Goal: Transaction & Acquisition: Subscribe to service/newsletter

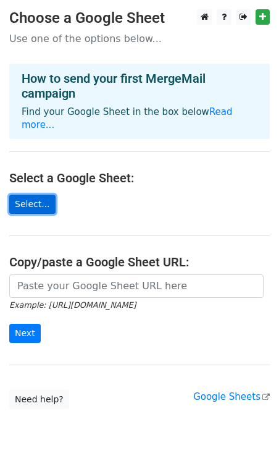
click at [40, 194] on link "Select..." at bounding box center [32, 203] width 46 height 19
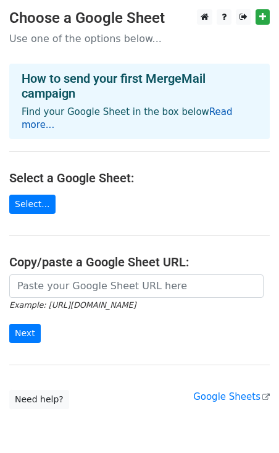
click at [216, 109] on link "Read more..." at bounding box center [127, 118] width 211 height 24
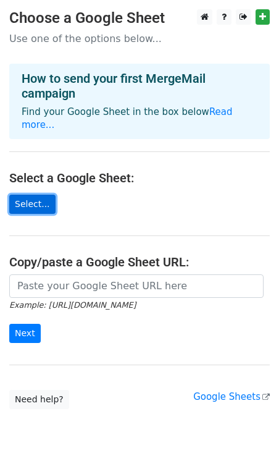
click at [32, 194] on link "Select..." at bounding box center [32, 203] width 46 height 19
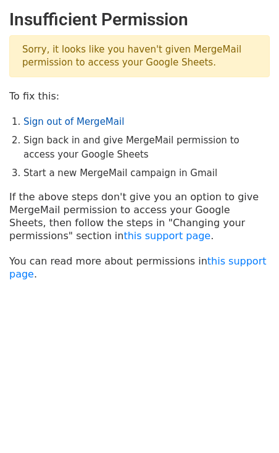
click at [71, 122] on link "Sign out of MergeMail" at bounding box center [73, 121] width 101 height 11
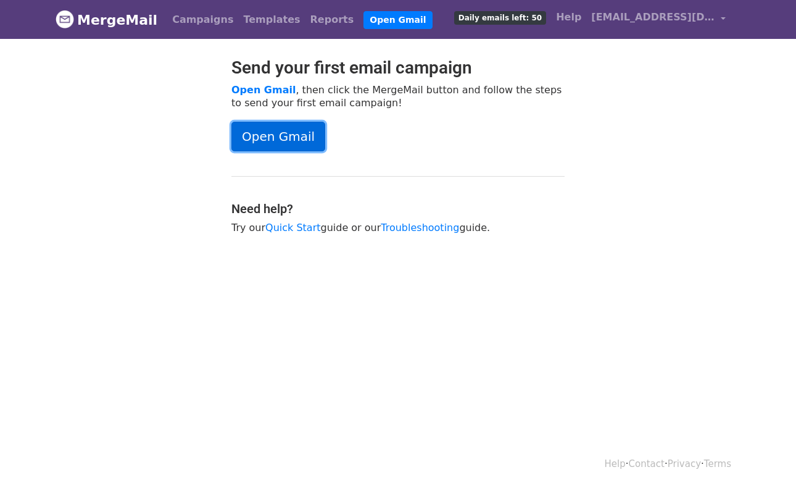
click at [273, 137] on link "Open Gmail" at bounding box center [278, 137] width 94 height 30
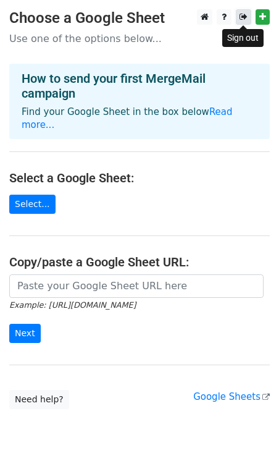
click at [246, 17] on icon at bounding box center [244, 16] width 8 height 9
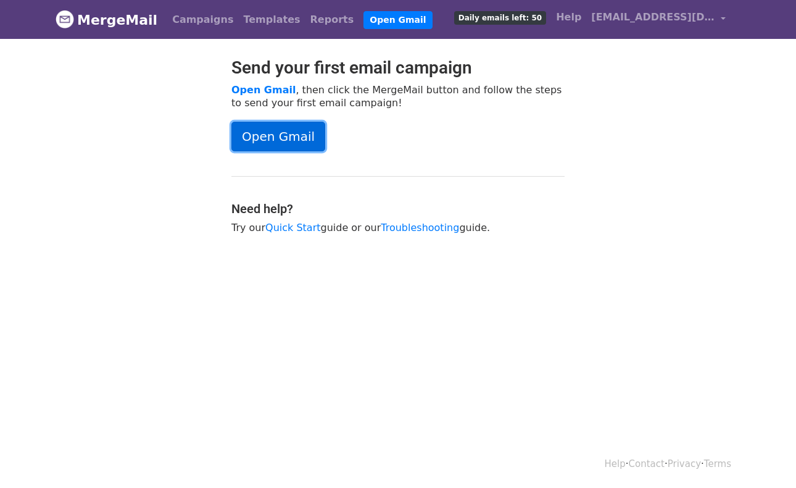
click at [269, 141] on link "Open Gmail" at bounding box center [278, 137] width 94 height 30
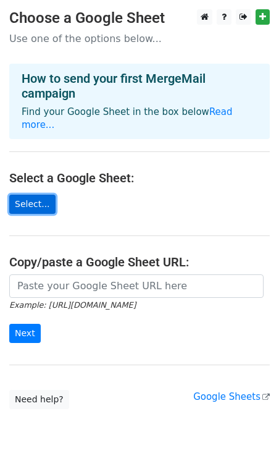
click at [33, 194] on link "Select..." at bounding box center [32, 203] width 46 height 19
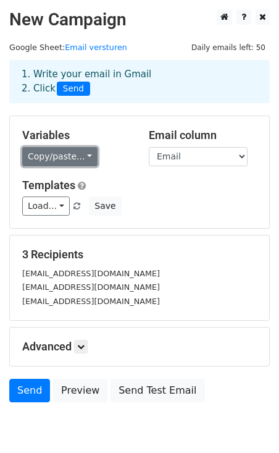
click at [79, 159] on link "Copy/paste..." at bounding box center [59, 156] width 75 height 19
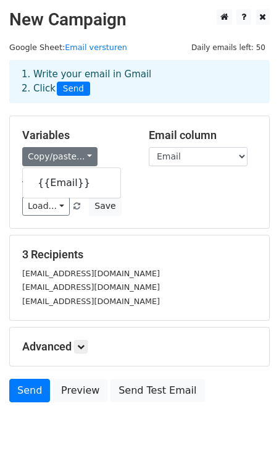
click at [132, 119] on div "Variables Copy/paste... {{Email}} Email column Email Templates Load... No templ…" at bounding box center [139, 172] width 259 height 112
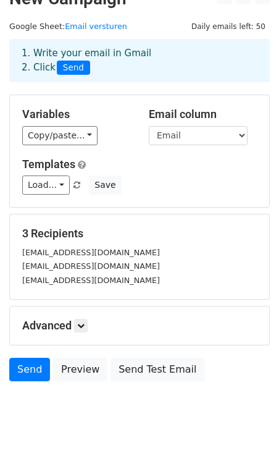
scroll to position [54, 0]
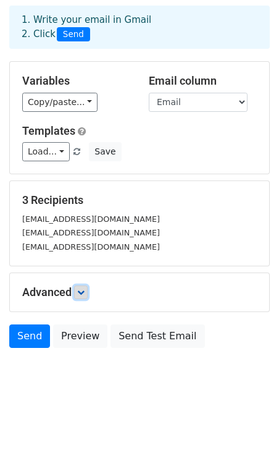
click at [78, 290] on link at bounding box center [81, 292] width 14 height 14
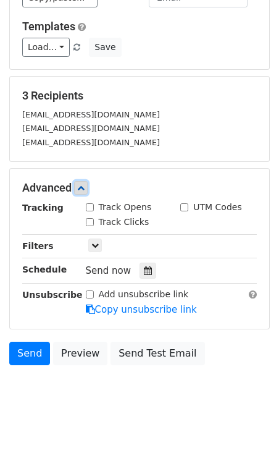
scroll to position [175, 0]
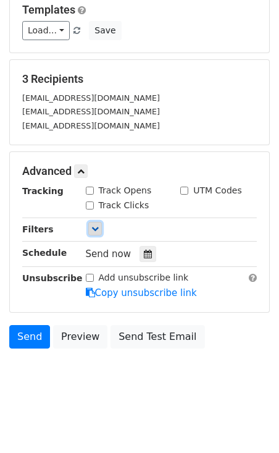
click at [93, 229] on icon at bounding box center [94, 228] width 7 height 7
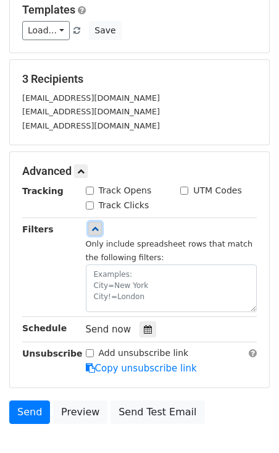
click at [93, 229] on icon at bounding box center [94, 228] width 7 height 7
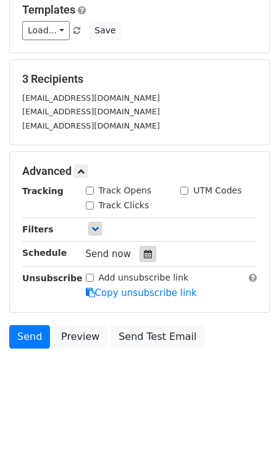
click at [144, 253] on icon at bounding box center [148, 253] width 8 height 9
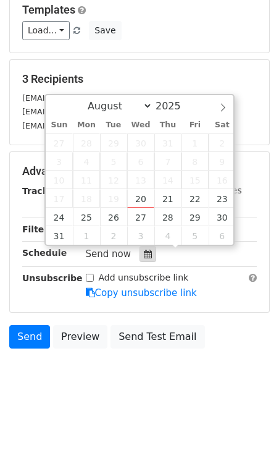
click at [144, 253] on icon at bounding box center [148, 253] width 8 height 9
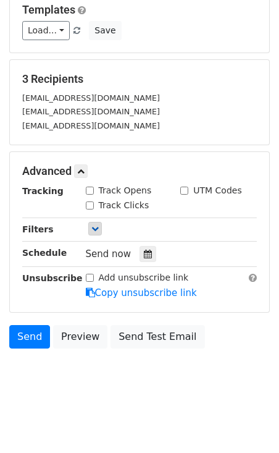
click at [33, 299] on div "Unsubscribe" at bounding box center [45, 285] width 64 height 28
click at [25, 335] on link "Send" at bounding box center [29, 336] width 41 height 23
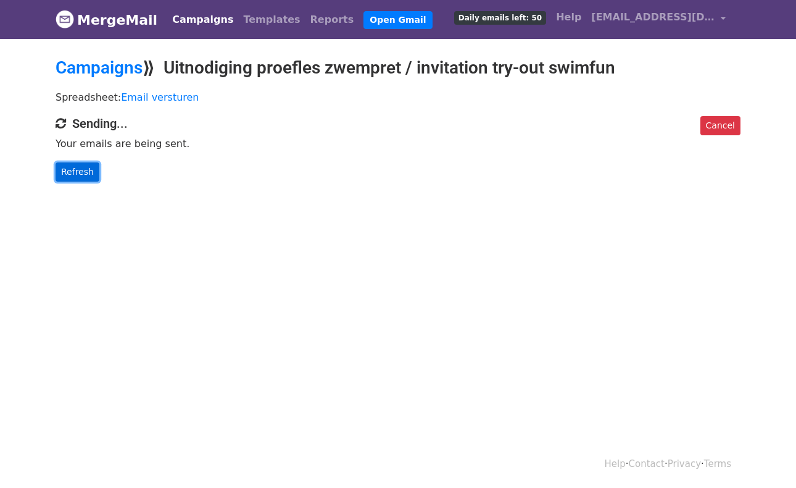
click at [85, 171] on link "Refresh" at bounding box center [78, 171] width 44 height 19
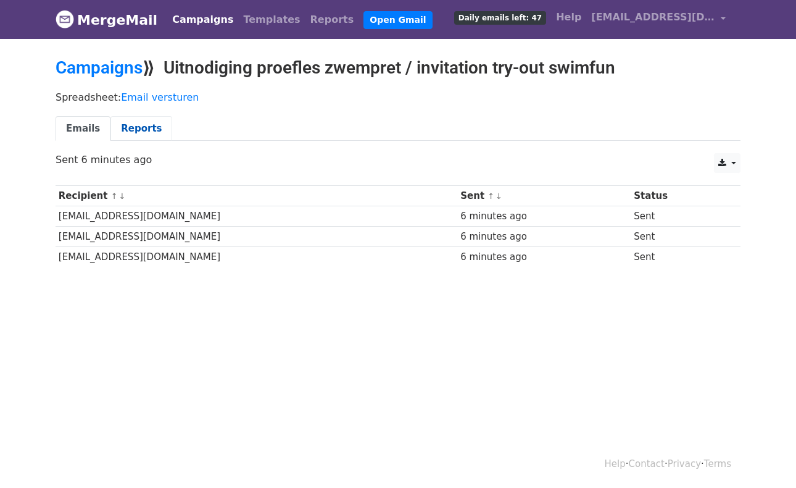
click at [128, 130] on link "Reports" at bounding box center [142, 128] width 62 height 25
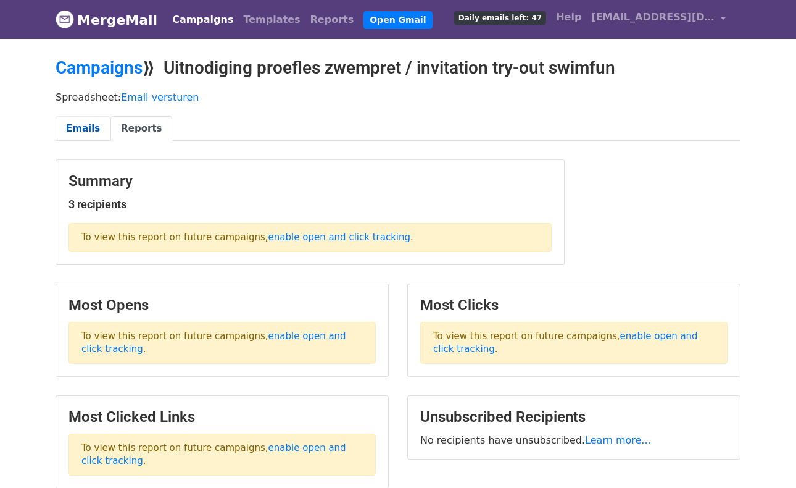
click at [86, 138] on link "Emails" at bounding box center [83, 128] width 55 height 25
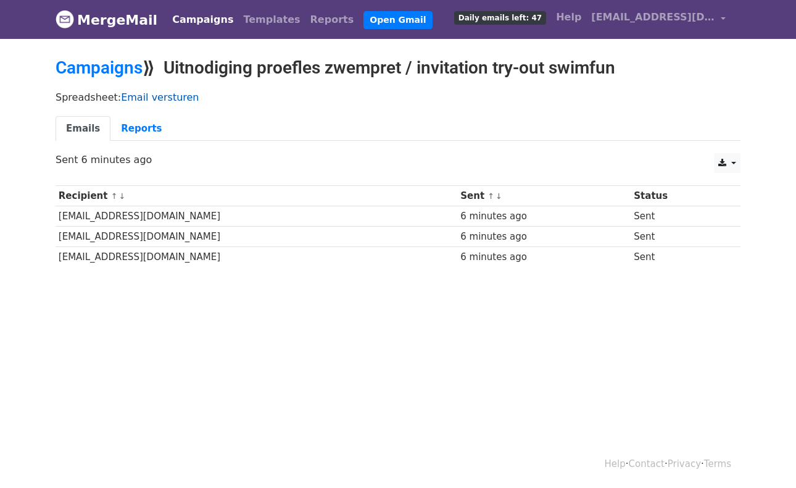
click at [150, 99] on link "Email versturen" at bounding box center [160, 97] width 78 height 12
click at [115, 173] on div "CSV Excel Sent 6 minutes ago" at bounding box center [398, 166] width 704 height 26
click at [364, 14] on link "Open Gmail" at bounding box center [398, 20] width 69 height 18
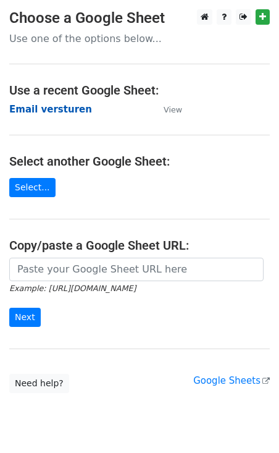
click at [54, 110] on strong "Email versturen" at bounding box center [50, 109] width 83 height 11
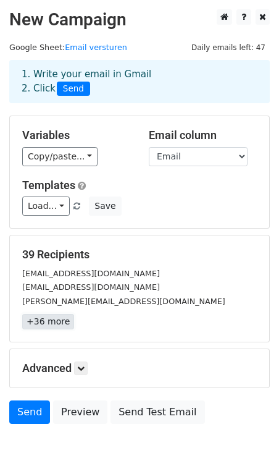
click at [47, 324] on link "+36 more" at bounding box center [48, 321] width 52 height 15
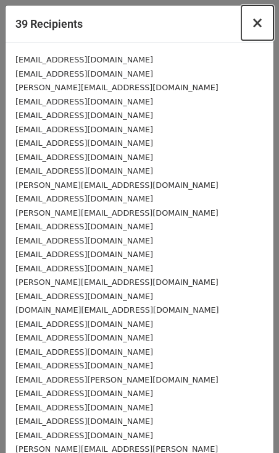
click at [261, 21] on span "×" at bounding box center [257, 22] width 12 height 17
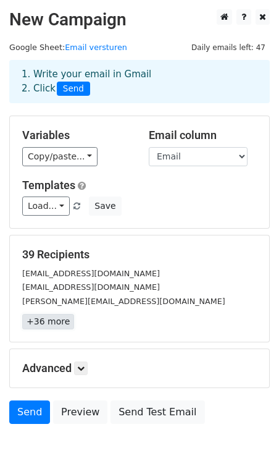
click at [48, 324] on link "+36 more" at bounding box center [48, 321] width 52 height 15
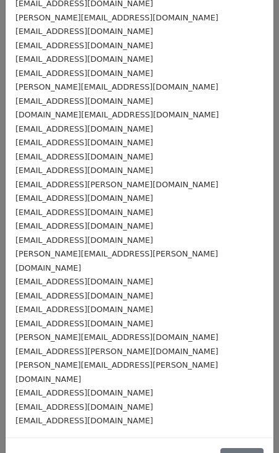
scroll to position [201, 0]
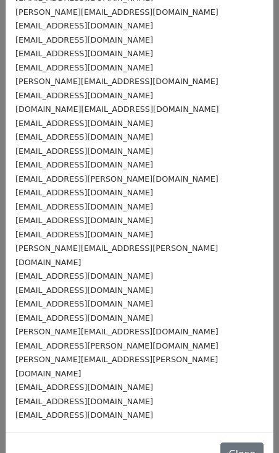
click at [48, 341] on small "iggy.kogan@gmail.com" at bounding box center [116, 345] width 203 height 9
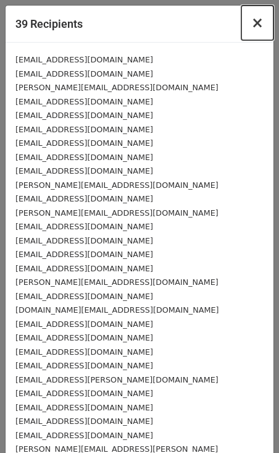
click at [255, 22] on span "×" at bounding box center [257, 22] width 12 height 17
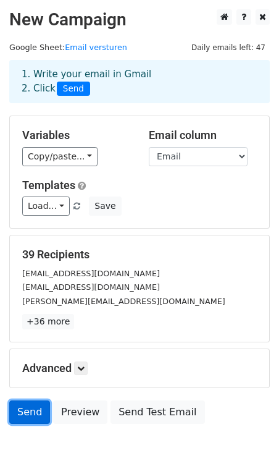
click at [27, 412] on link "Send" at bounding box center [29, 411] width 41 height 23
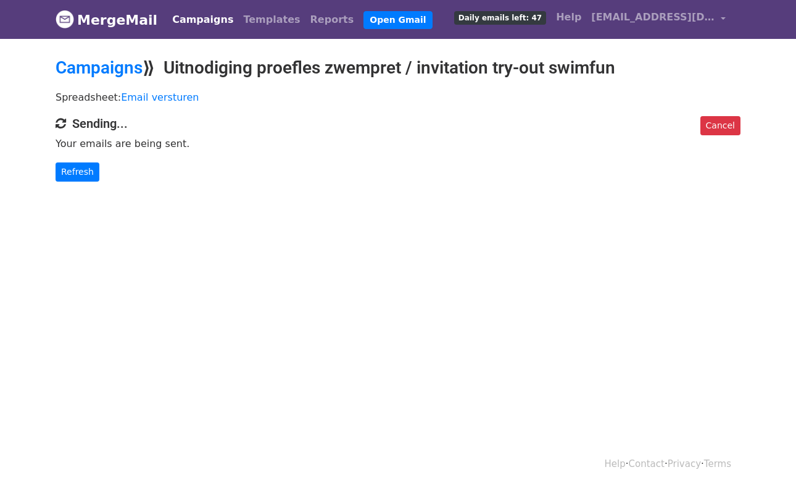
click at [193, 24] on link "Campaigns" at bounding box center [202, 19] width 71 height 25
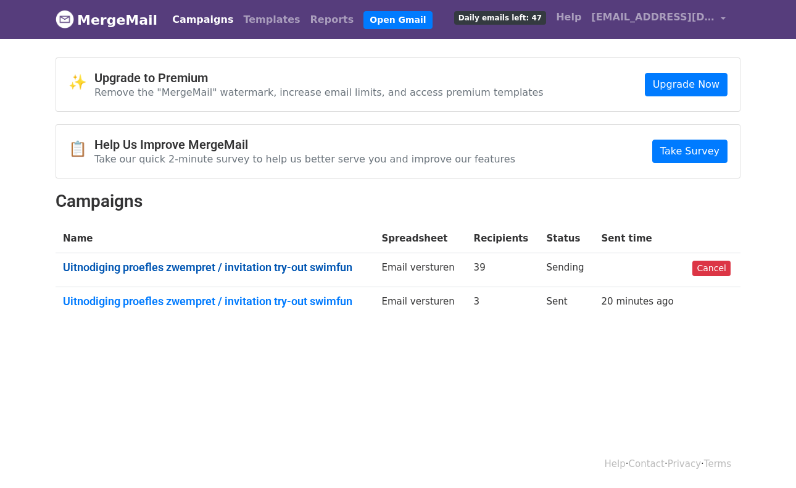
click at [209, 267] on link "Uitnodiging proefles zwempret / invitation try-out swimfun" at bounding box center [215, 268] width 304 height 14
